Goal: Task Accomplishment & Management: Complete application form

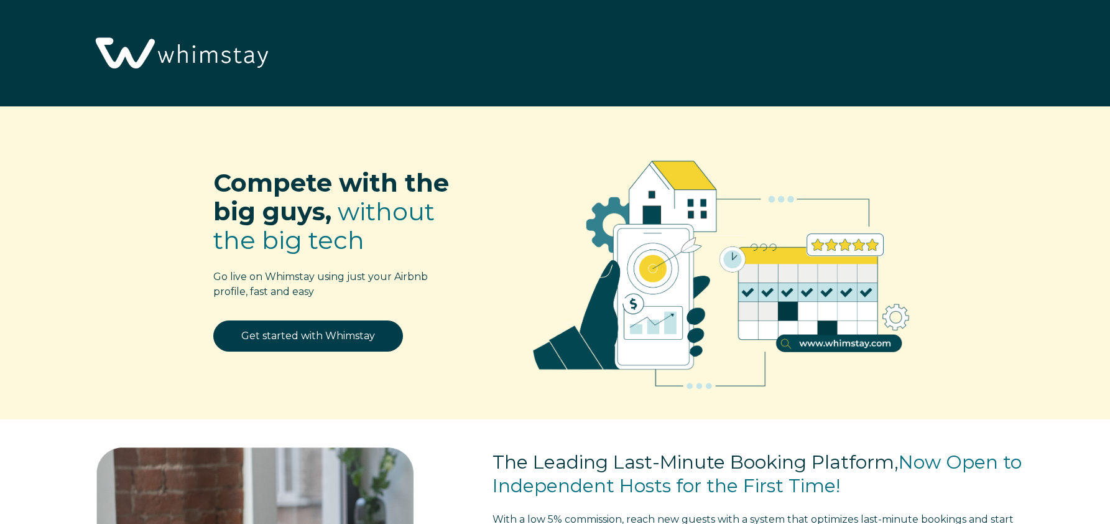
select select "CA"
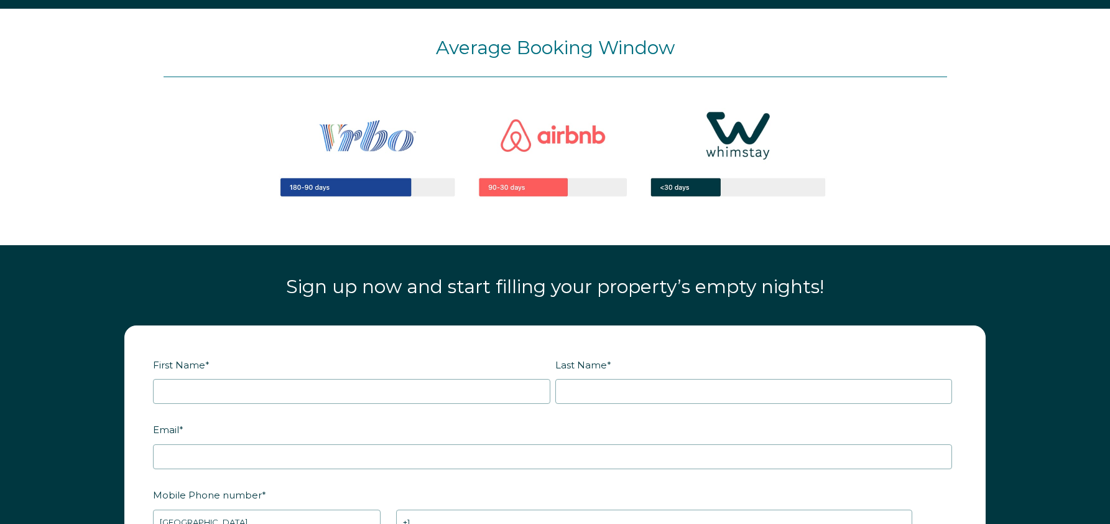
scroll to position [1525, 0]
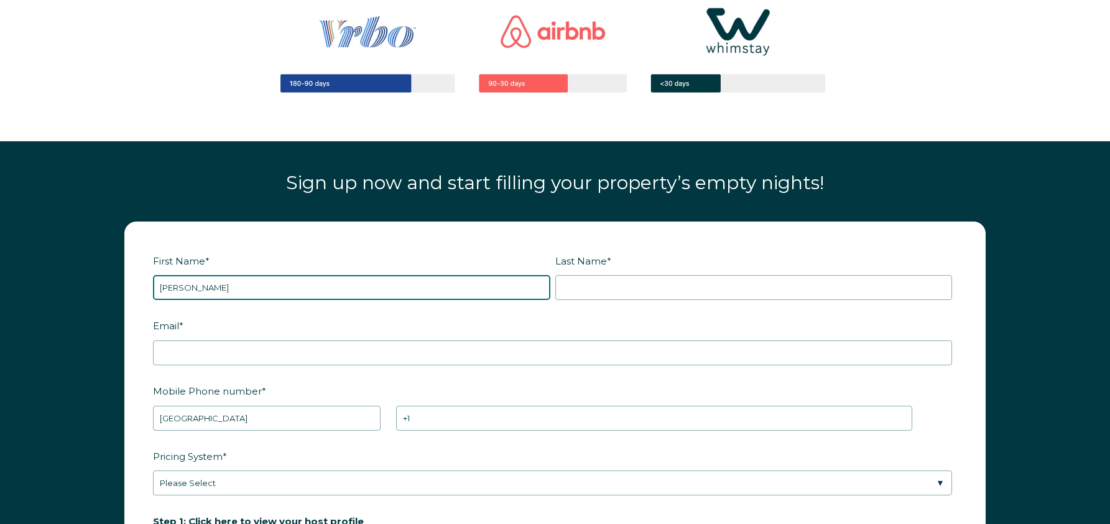
type input "Paulina"
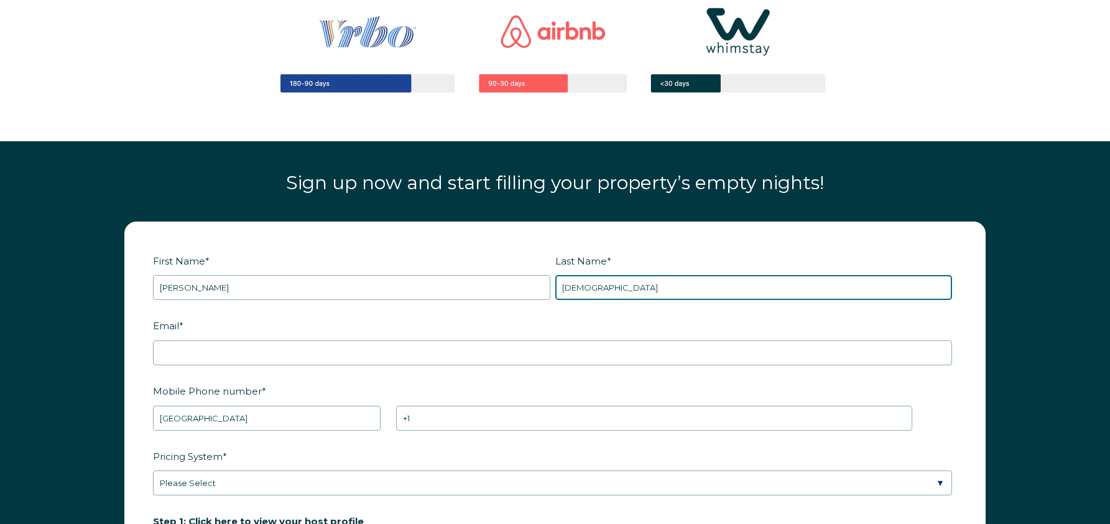
type input "Crisostomo"
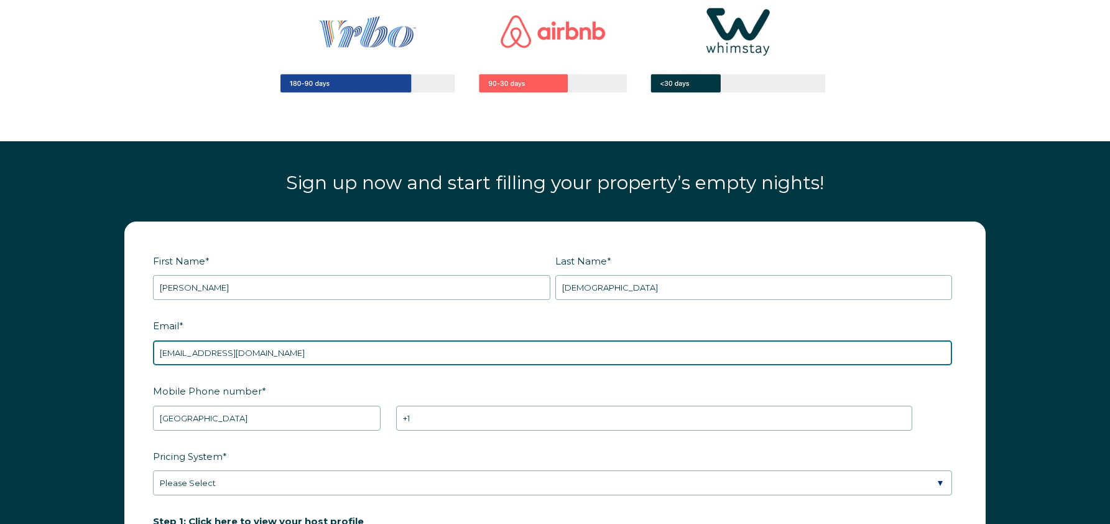
type input "admin@propertyhubventures.com"
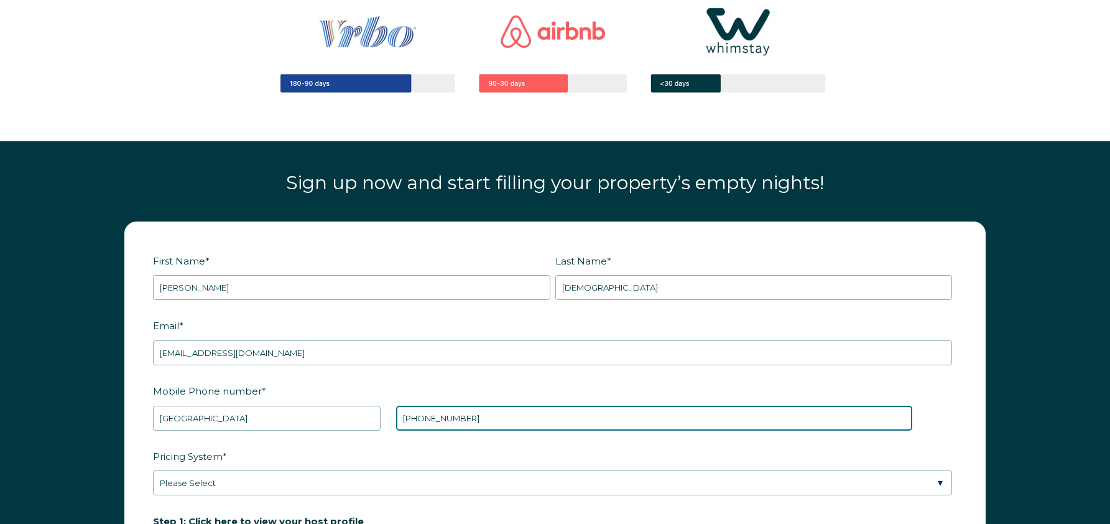
type input "+1 4169187694"
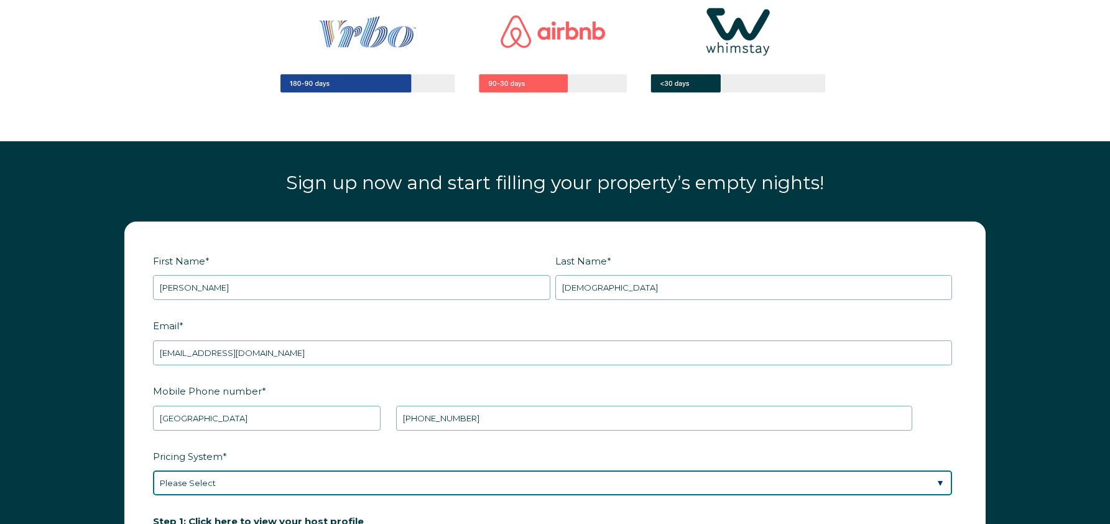
select select "PriceLabs"
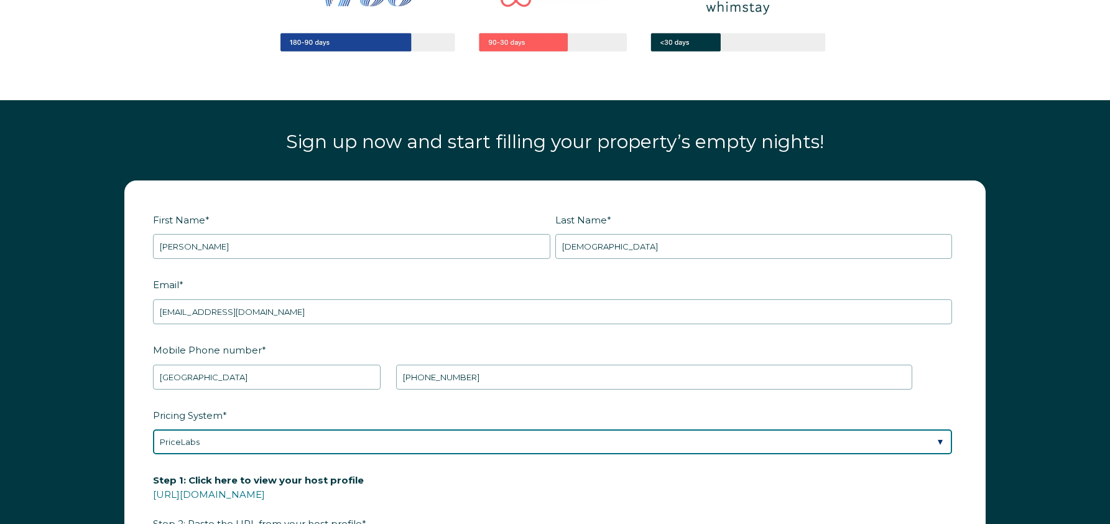
scroll to position [1589, 0]
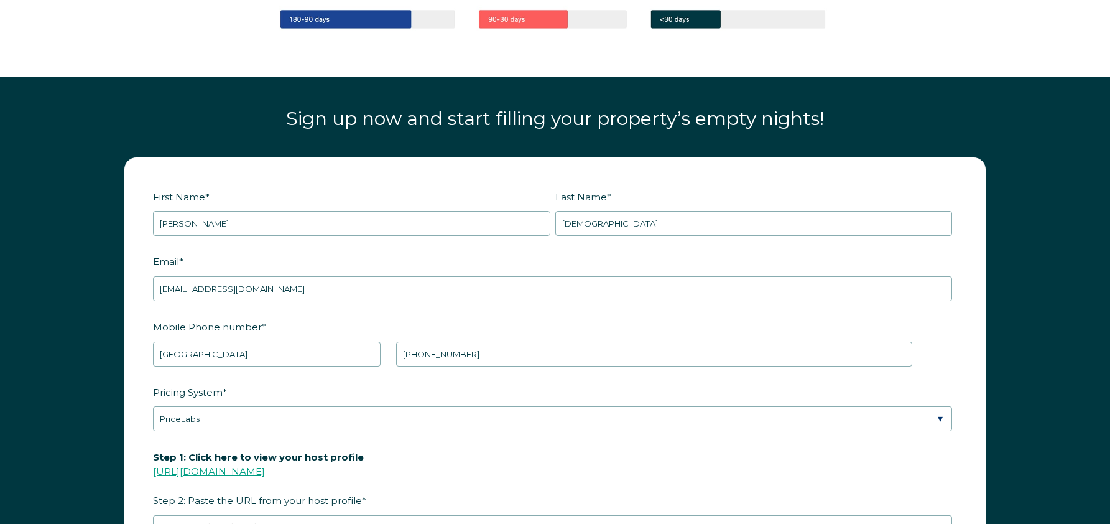
click at [265, 471] on link "https://www.airbnb.com/users/show/" at bounding box center [209, 471] width 112 height 12
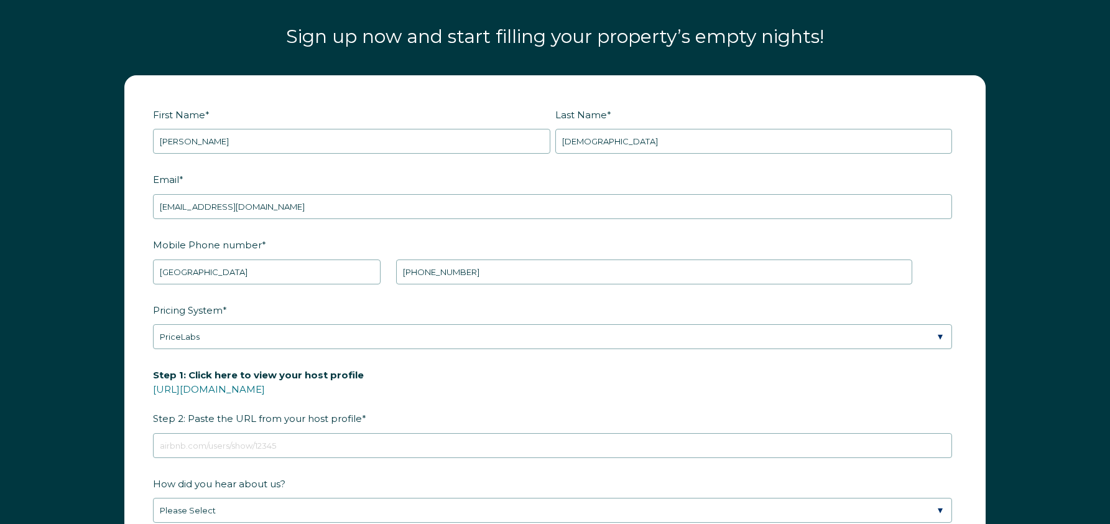
scroll to position [1694, 0]
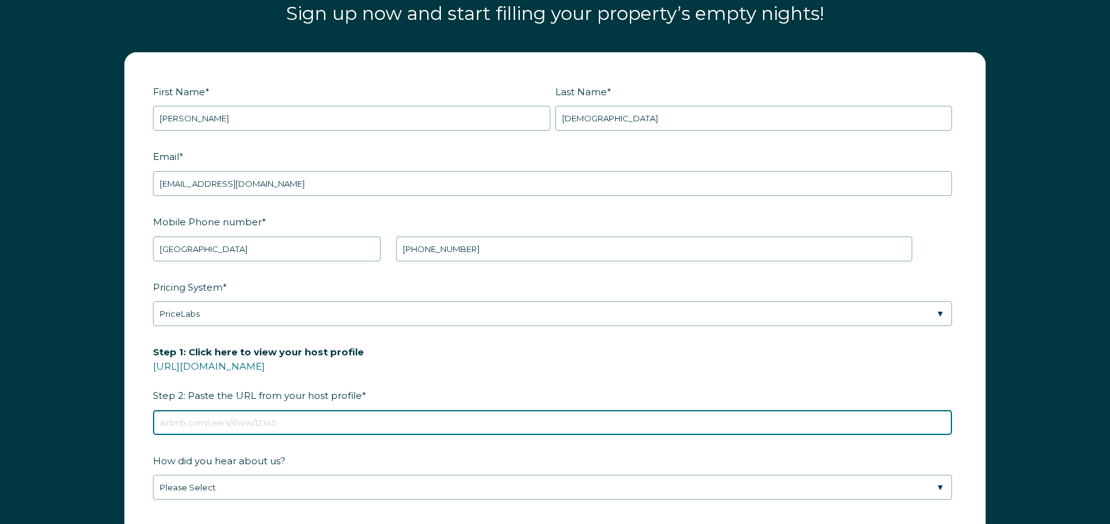
click at [316, 422] on input "Step 1: Click here to view your host profile https://www.airbnb.com/users/show/…" at bounding box center [552, 422] width 799 height 25
paste input "https://www.airbnb.ca/users/show/659479147"
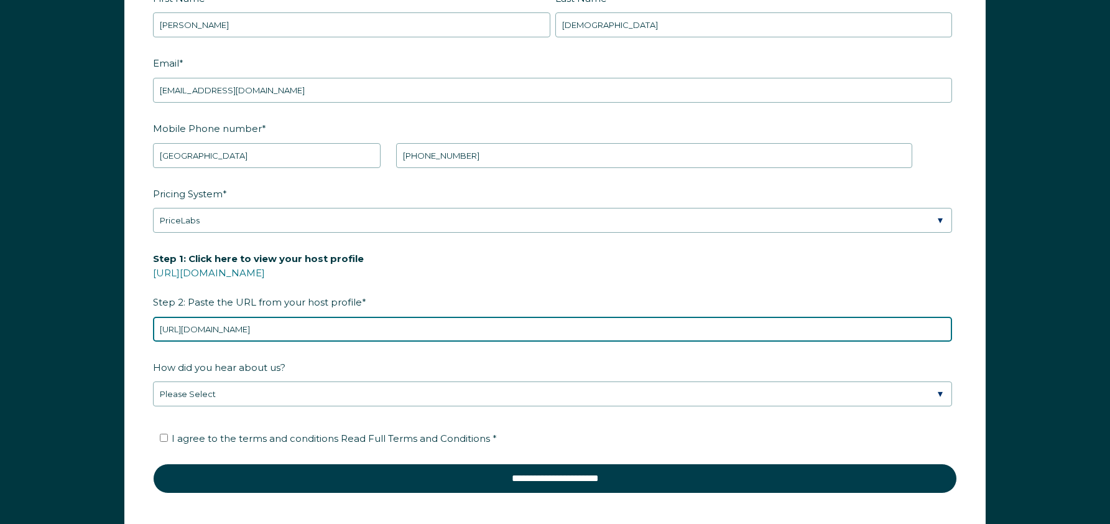
scroll to position [1789, 0]
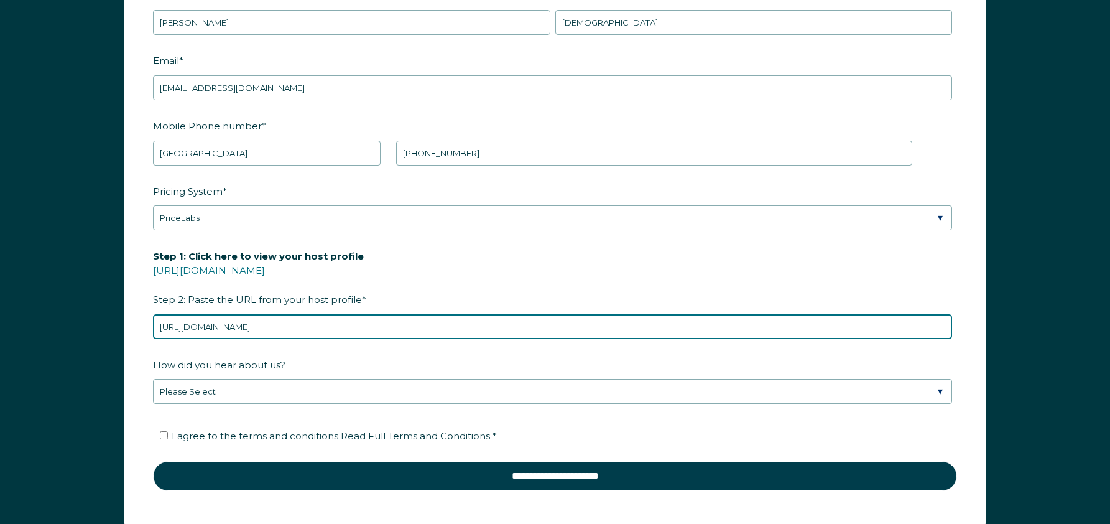
type input "https://www.airbnb.ca/users/show/659479147"
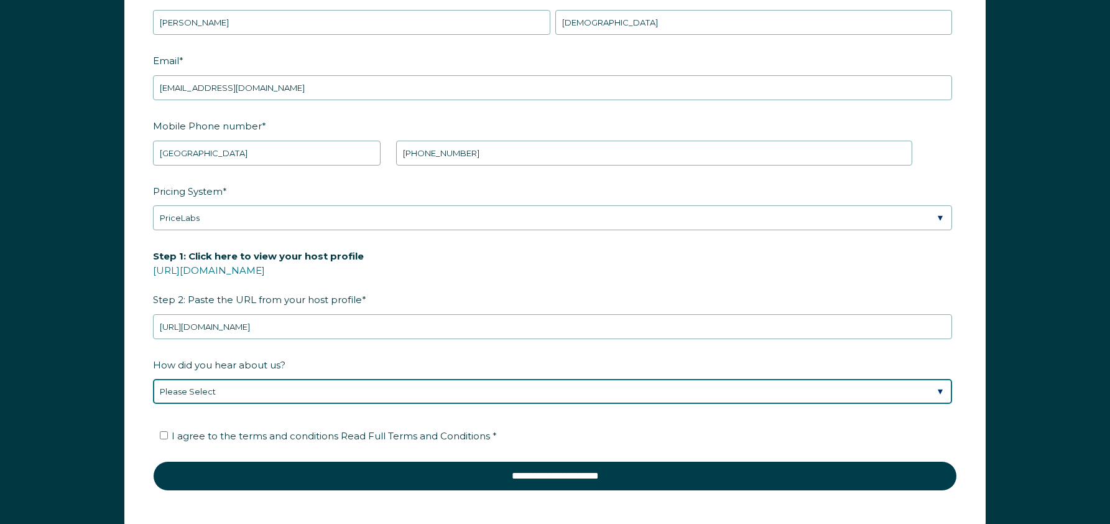
select select "Marketing Email"
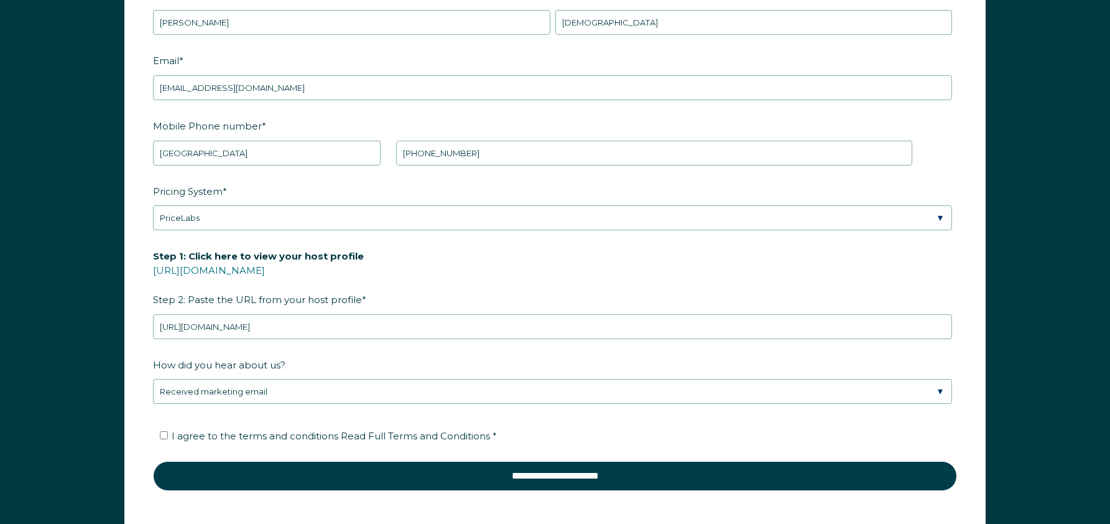
click at [168, 435] on label "I agree to the terms and conditions Read Full Terms and Conditions *" at bounding box center [328, 436] width 337 height 12
click at [168, 435] on input "I agree to the terms and conditions Read Full Terms and Conditions *" at bounding box center [164, 435] width 8 height 8
checkbox input "true"
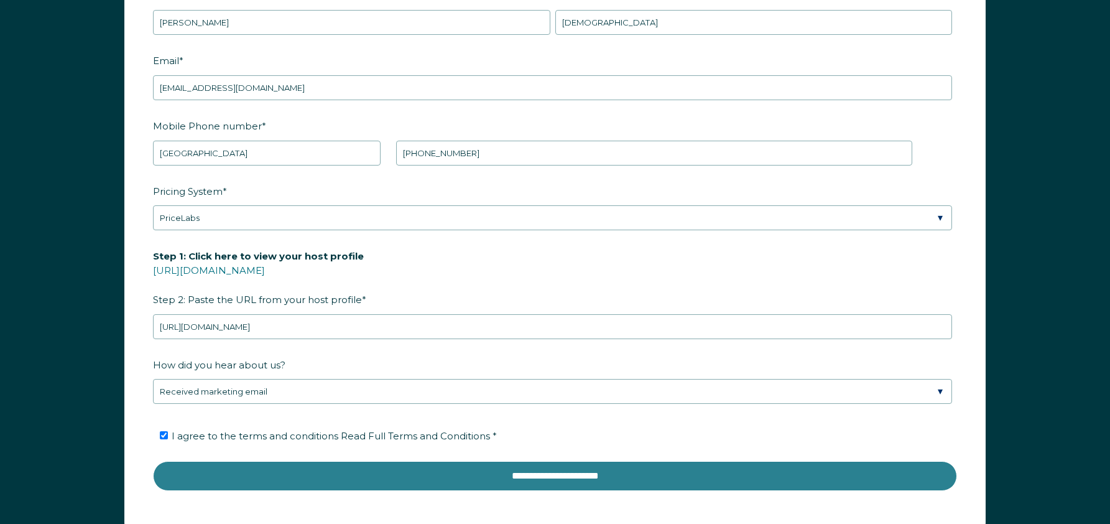
click at [544, 476] on input "**********" at bounding box center [555, 476] width 804 height 30
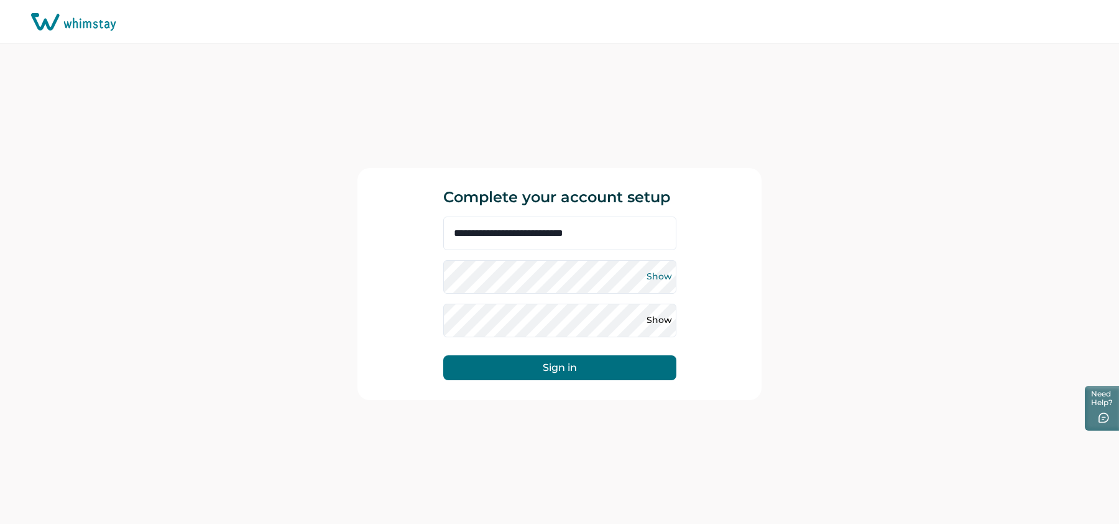
click at [653, 277] on button "Show" at bounding box center [660, 277] width 20 height 20
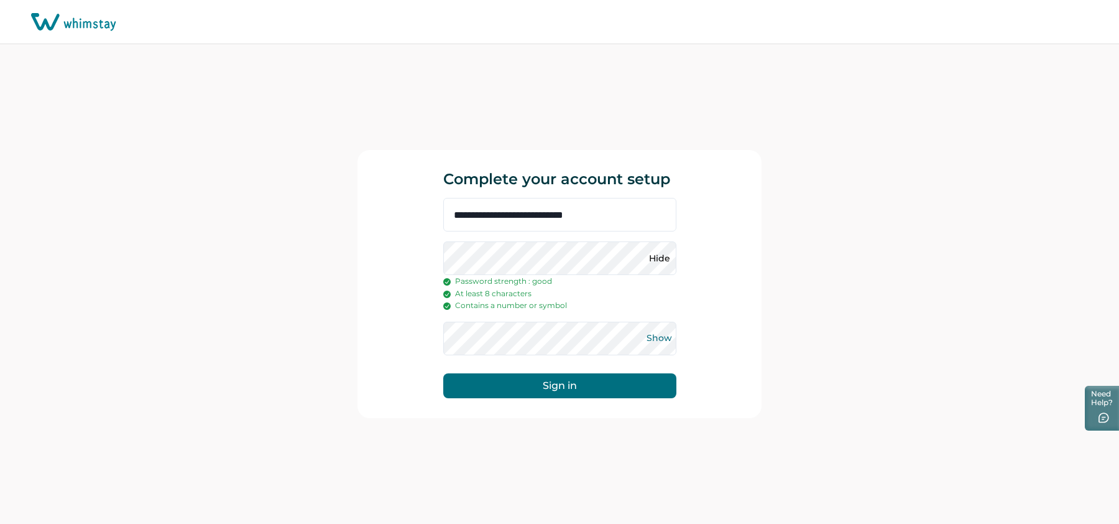
click at [662, 340] on button "Show" at bounding box center [660, 338] width 20 height 20
click at [558, 382] on button "Sign in" at bounding box center [559, 385] width 233 height 25
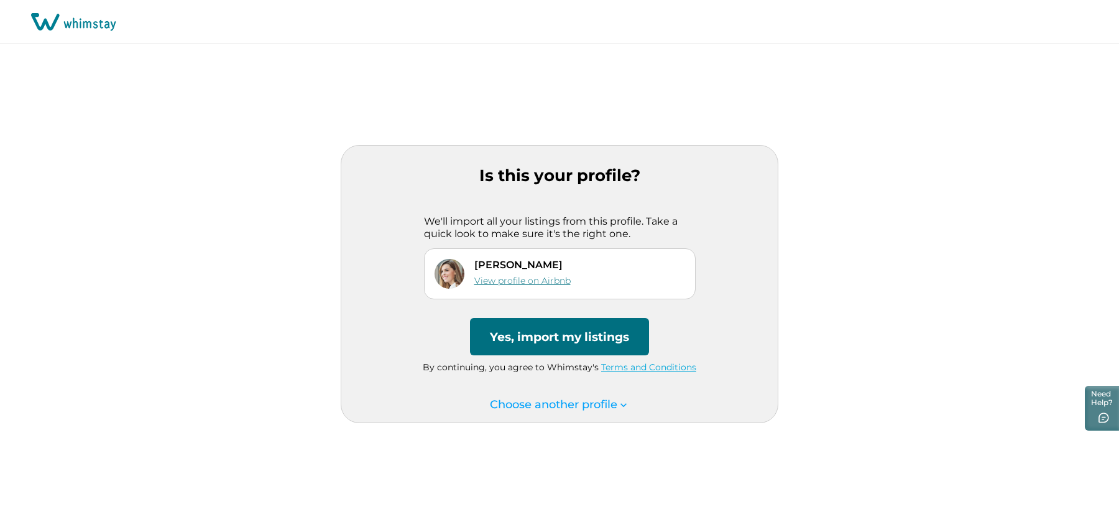
click at [524, 285] on link "View profile on Airbnb" at bounding box center [522, 280] width 96 height 11
click at [526, 333] on button "Yes, import my listings" at bounding box center [559, 336] width 179 height 37
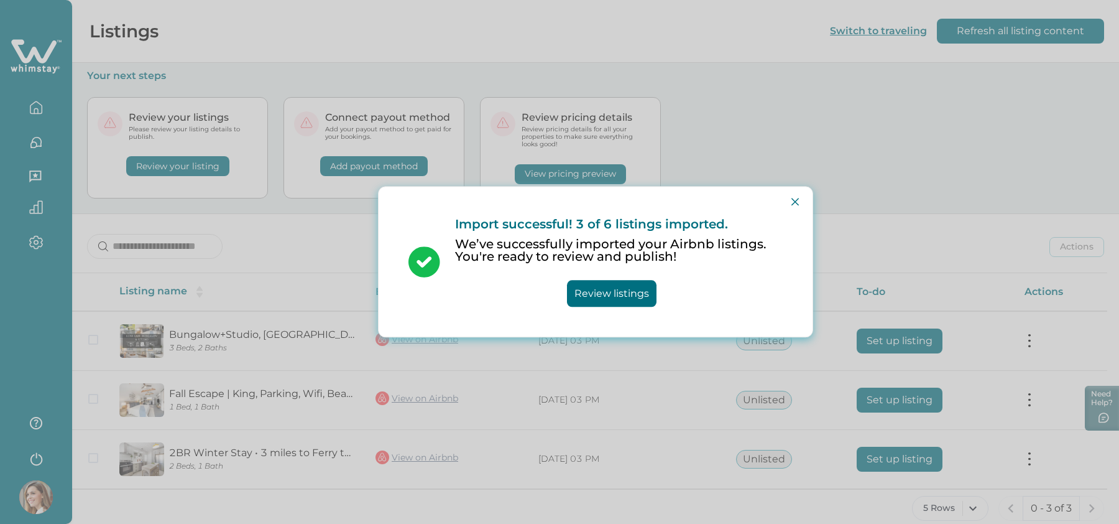
click at [605, 295] on button "Review listings" at bounding box center [612, 293] width 90 height 27
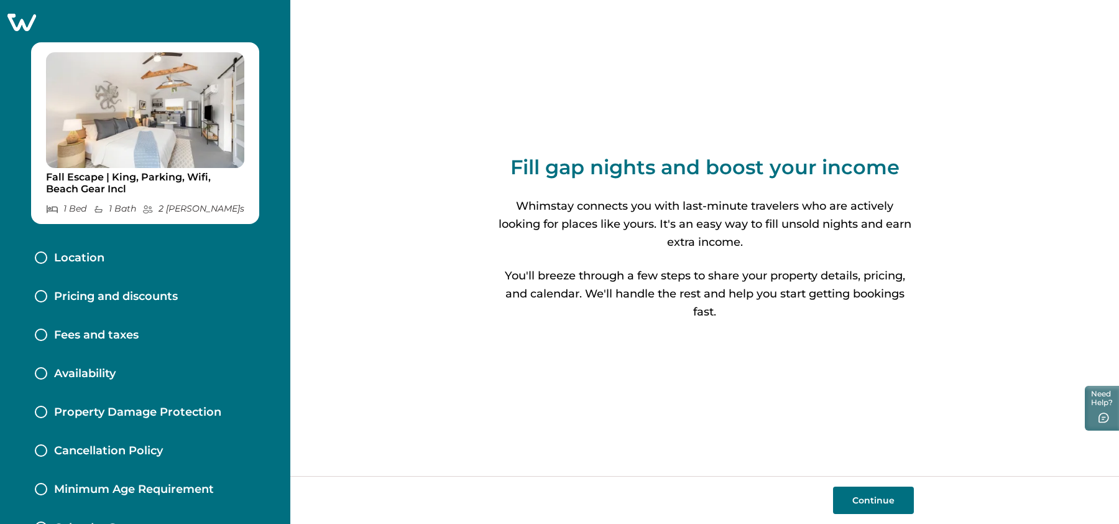
click at [46, 255] on div at bounding box center [41, 257] width 12 height 12
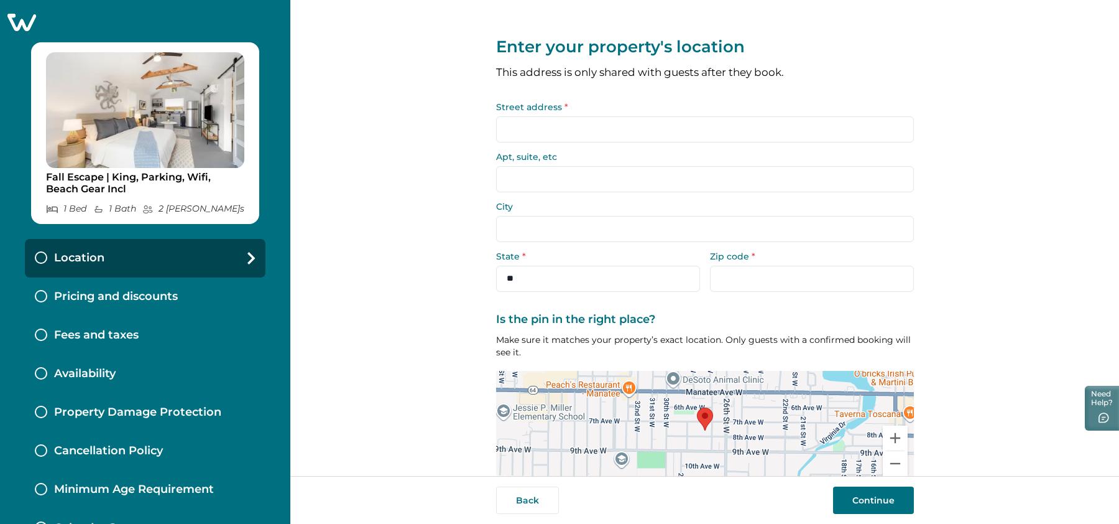
click at [570, 122] on input "Street address *" at bounding box center [705, 129] width 418 height 26
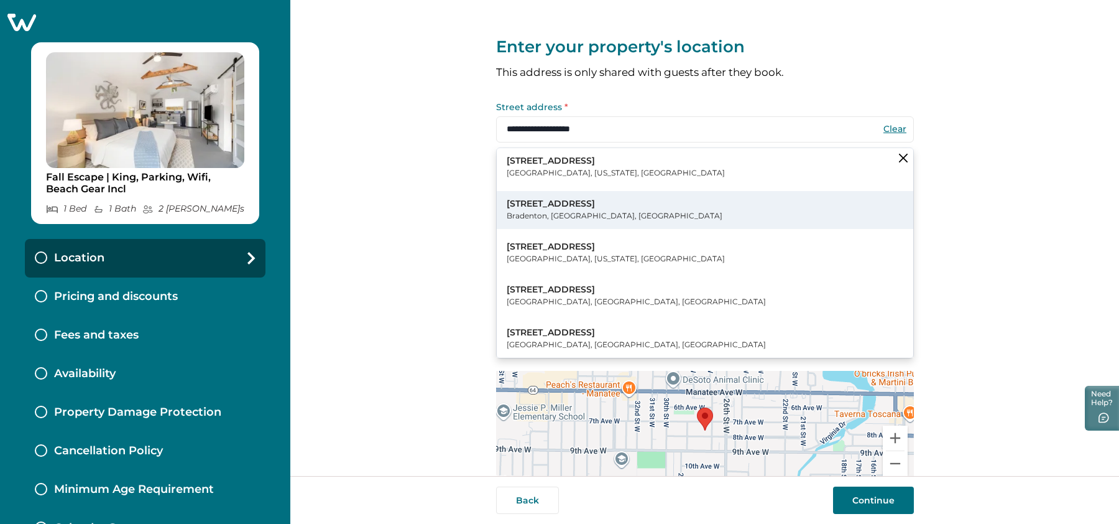
click at [547, 212] on p "Bradenton, FL, USA" at bounding box center [615, 216] width 216 height 12
type input "**********"
type input "*********"
select select "**"
type input "*****"
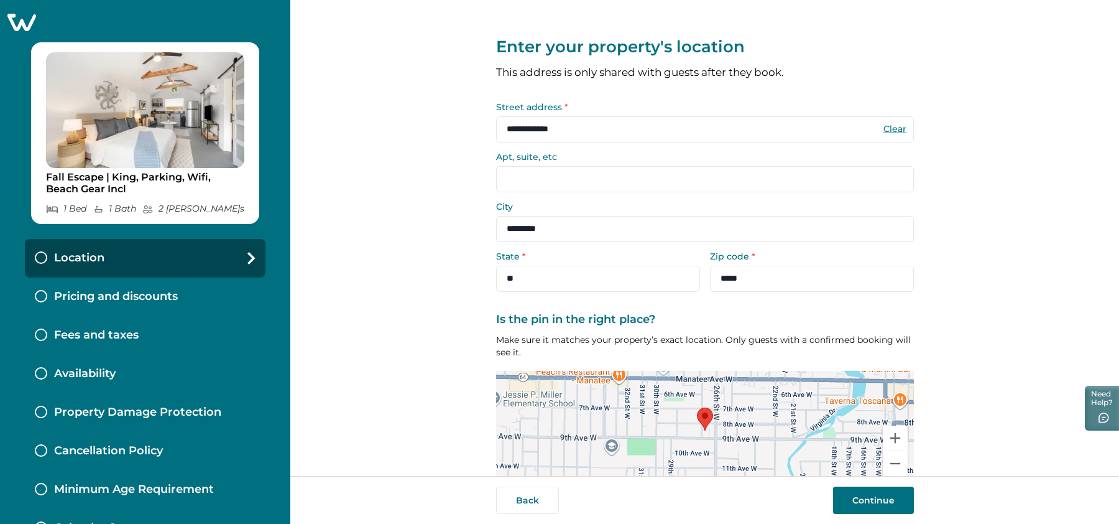
scroll to position [66, 0]
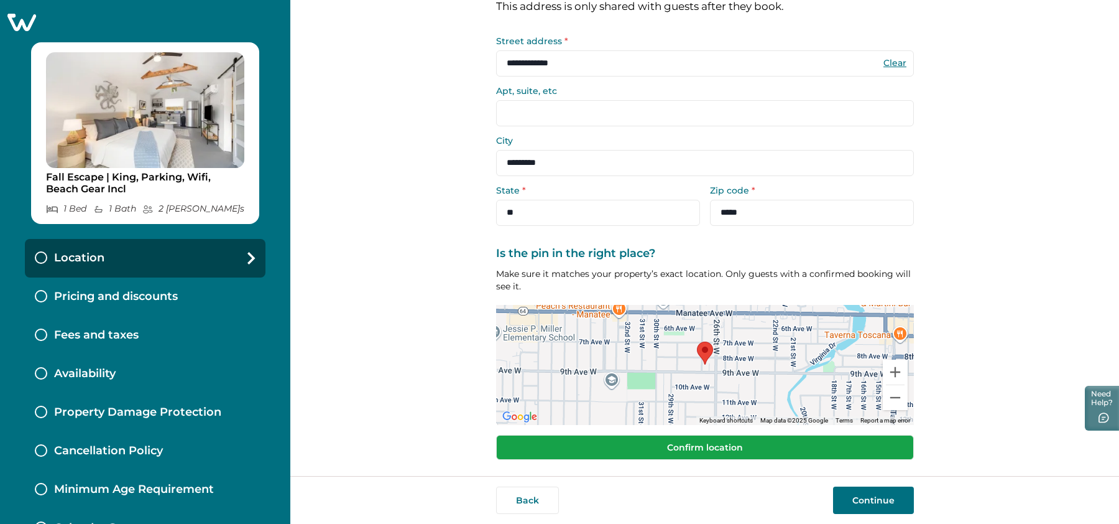
click at [734, 448] on button "Confirm location" at bounding box center [705, 447] width 418 height 25
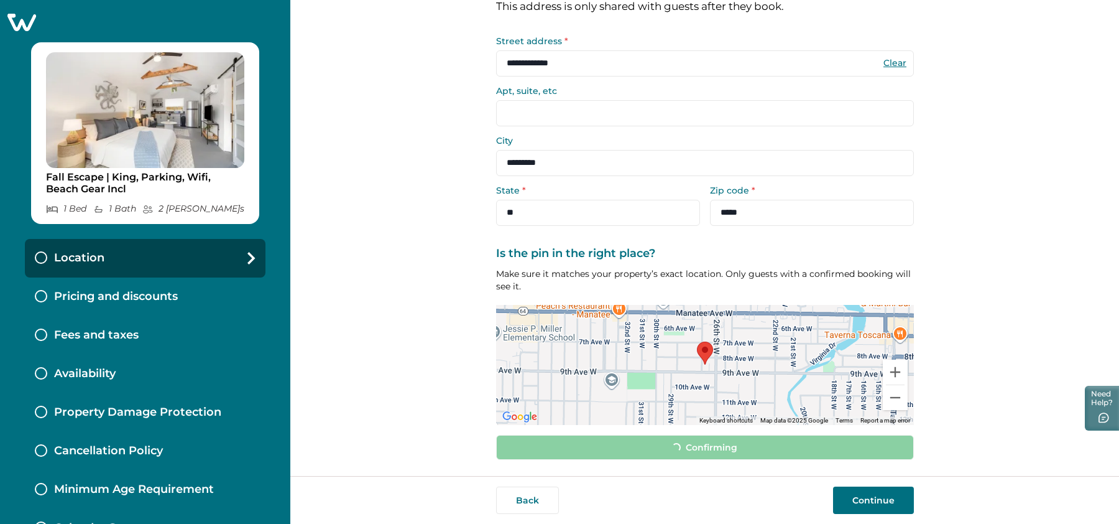
scroll to position [58, 0]
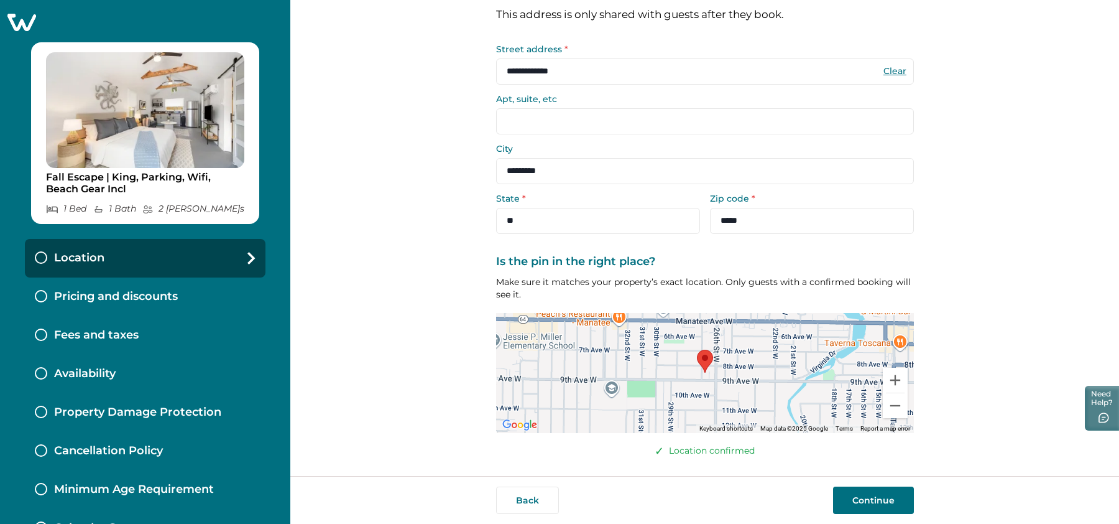
click at [867, 498] on button "Continue" at bounding box center [873, 499] width 81 height 27
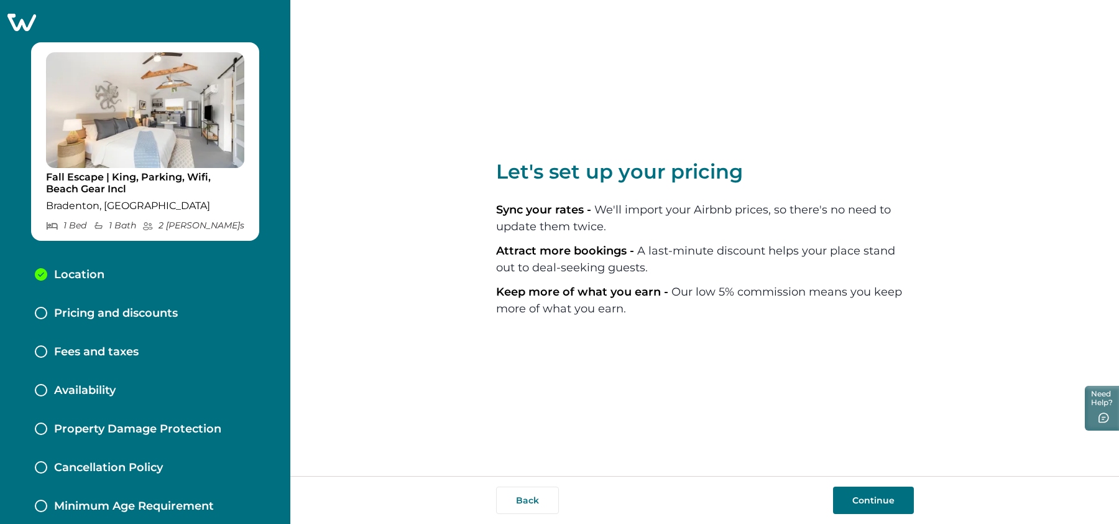
click at [94, 312] on p "Pricing and discounts" at bounding box center [116, 314] width 124 height 14
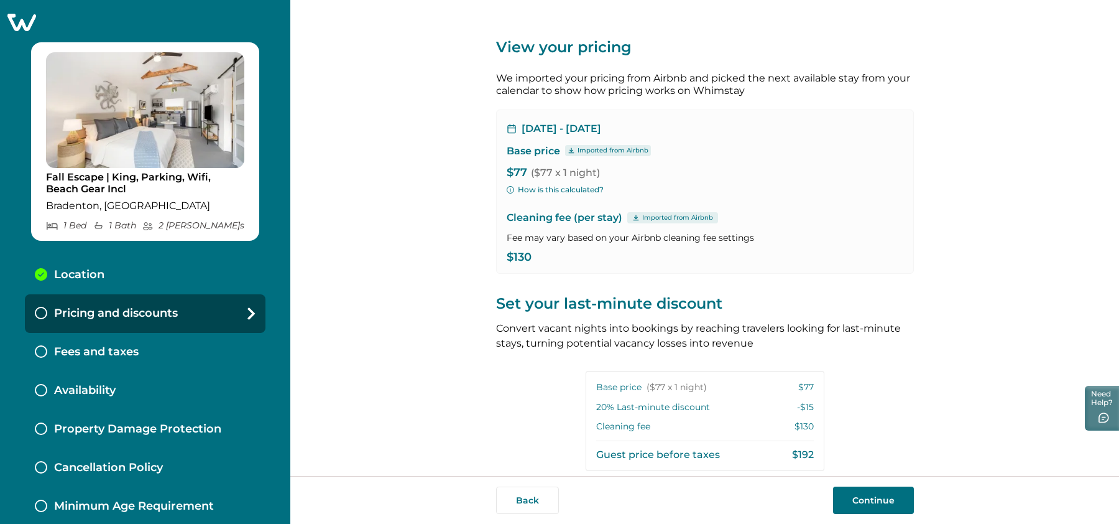
click at [560, 191] on button "How is this calculated?" at bounding box center [555, 189] width 97 height 11
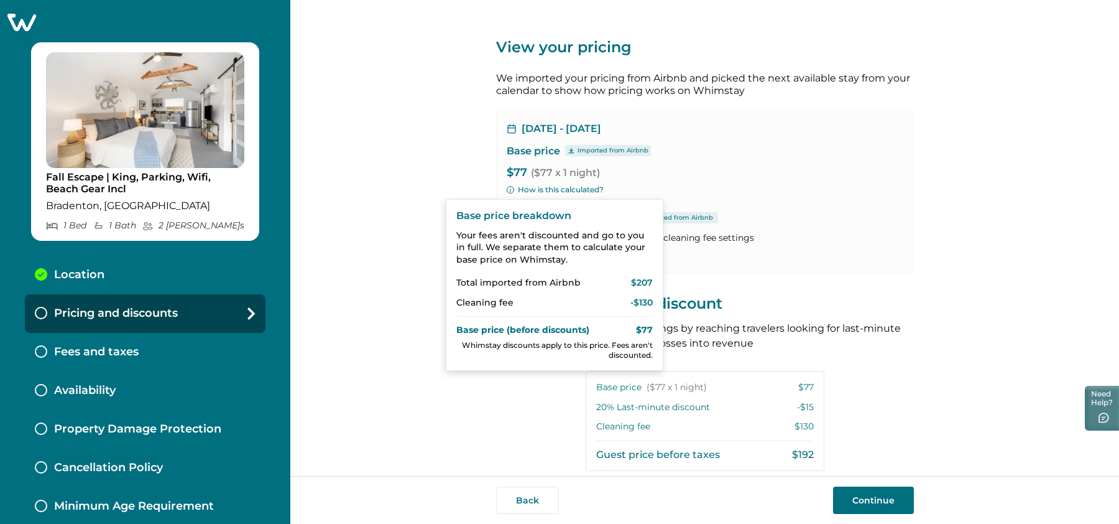
click at [440, 147] on div "View your pricing We imported your pricing from Airbnb and picked the next avai…" at bounding box center [704, 238] width 829 height 476
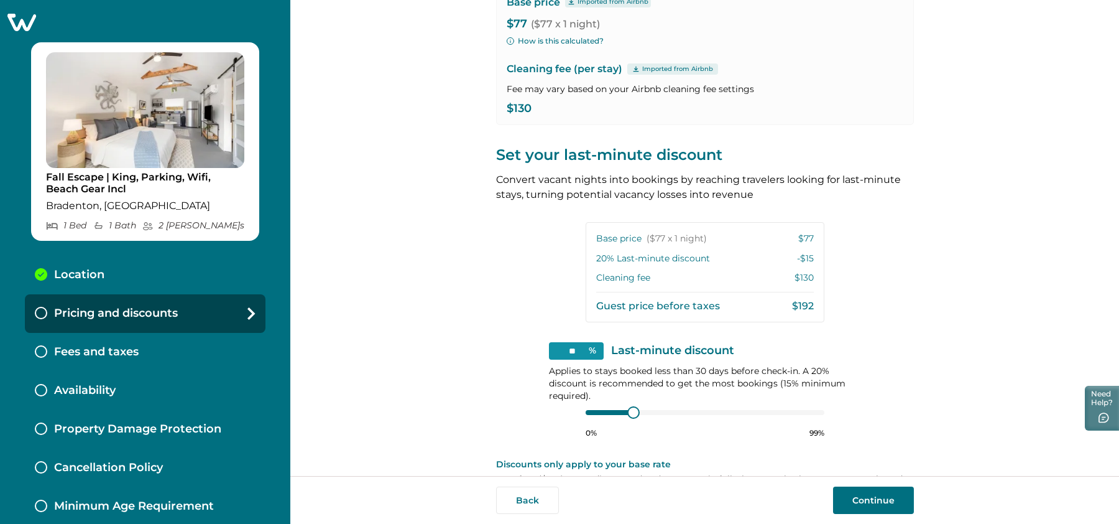
scroll to position [185, 0]
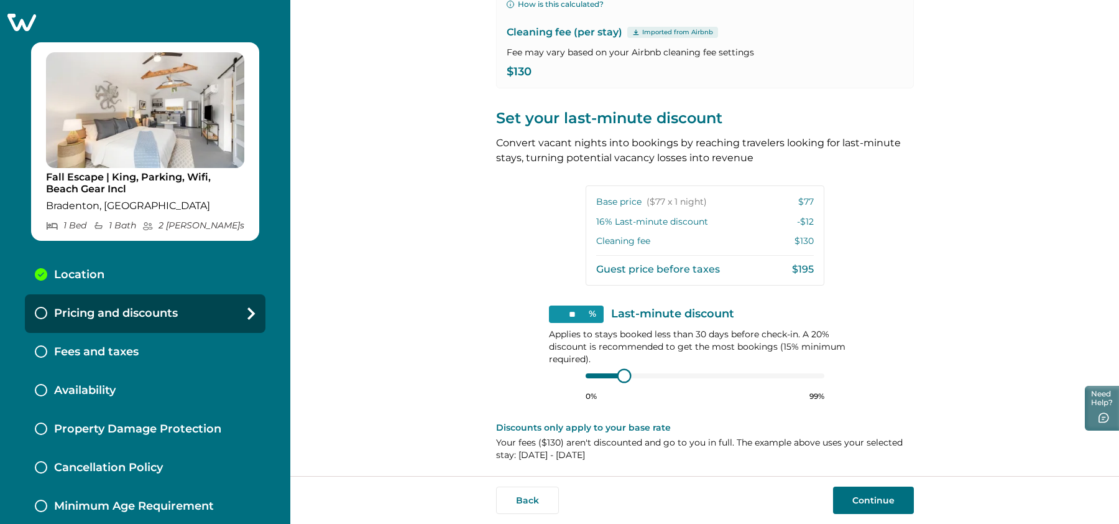
type input "**"
click at [619, 371] on div at bounding box center [621, 375] width 11 height 11
click at [869, 499] on button "Continue" at bounding box center [873, 499] width 81 height 27
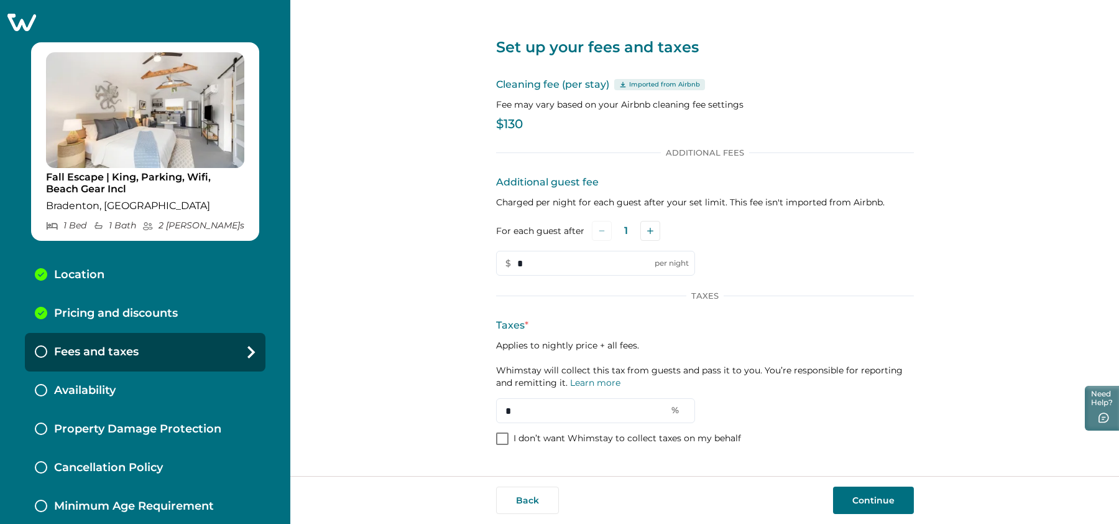
click at [502, 438] on span at bounding box center [502, 438] width 12 height 12
click at [882, 502] on button "Continue" at bounding box center [873, 499] width 81 height 27
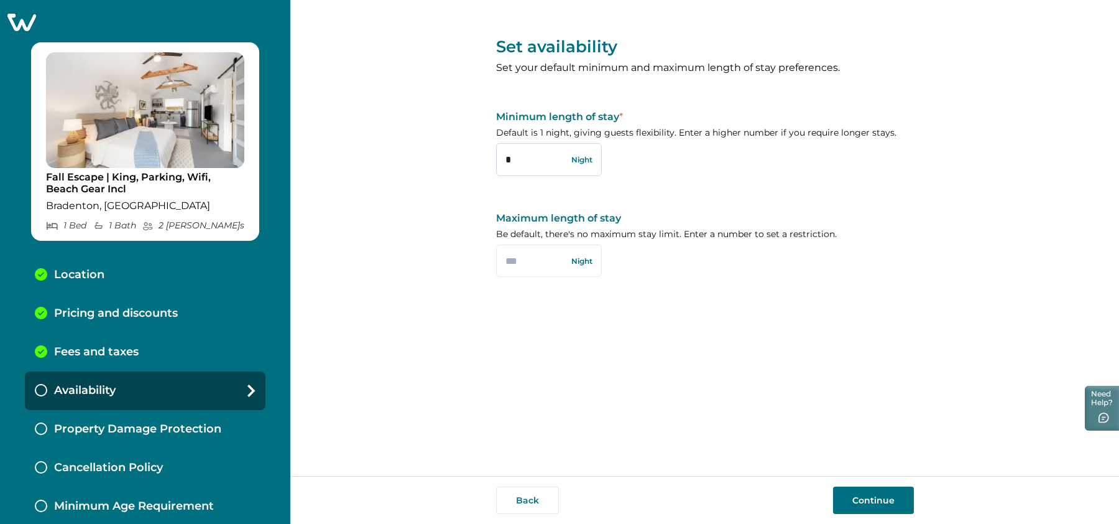
click at [522, 157] on input "*" at bounding box center [549, 159] width 106 height 32
type input "*"
click at [856, 496] on button "Continue" at bounding box center [873, 499] width 81 height 27
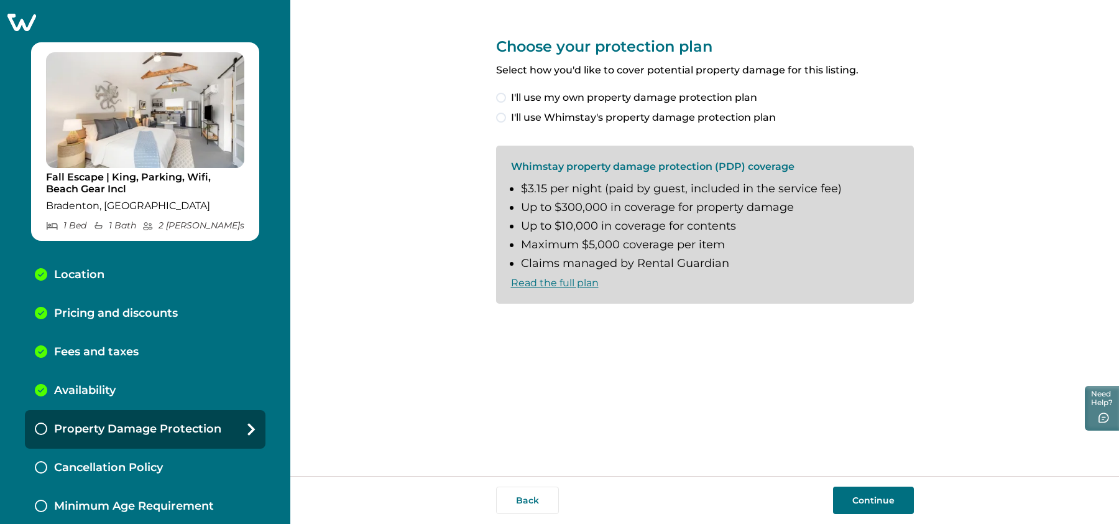
click at [503, 119] on span at bounding box center [501, 118] width 10 height 10
click at [579, 284] on link "Read the full plan" at bounding box center [555, 283] width 88 height 12
click at [690, 324] on link "Whimstay Host Terms and Conditions" at bounding box center [751, 324] width 189 height 12
